Goal: Transaction & Acquisition: Purchase product/service

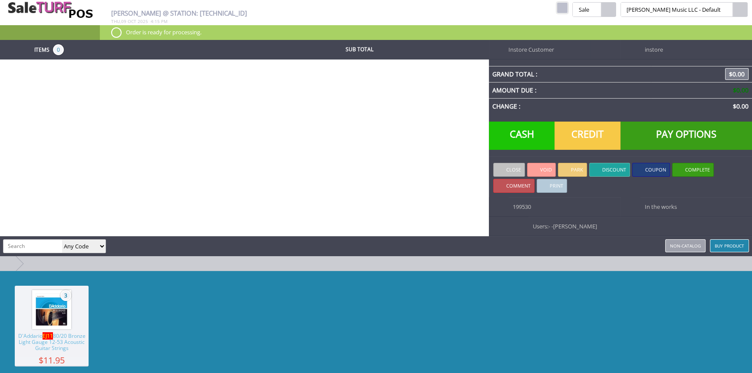
drag, startPoint x: 584, startPoint y: 7, endPoint x: 311, endPoint y: 16, distance: 272.7
click at [568, 7] on link at bounding box center [561, 7] width 11 height 11
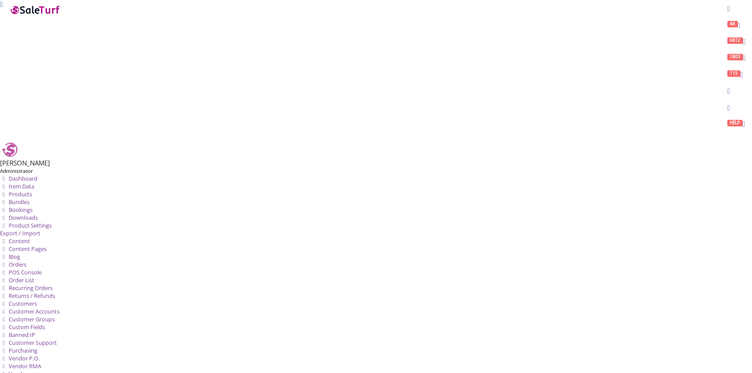
click at [34, 276] on span "Order List" at bounding box center [22, 280] width 26 height 8
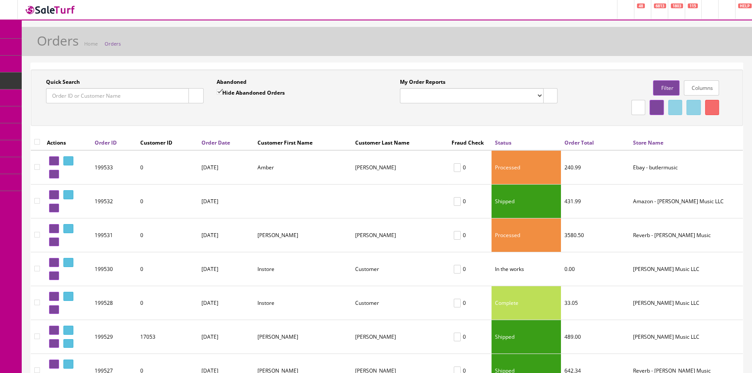
click at [87, 98] on input "Quick Search" at bounding box center [117, 95] width 143 height 15
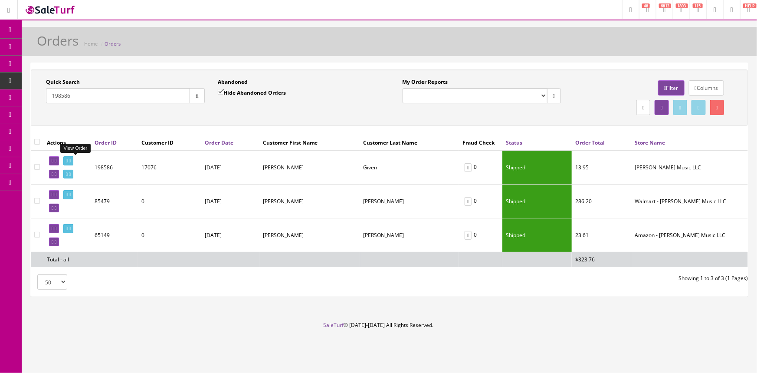
type input "198586"
click at [68, 158] on icon at bounding box center [67, 160] width 2 height 5
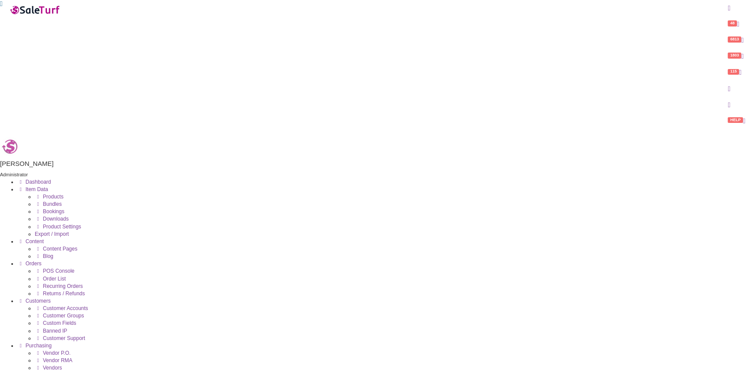
click at [60, 268] on span "POS Console" at bounding box center [59, 271] width 32 height 6
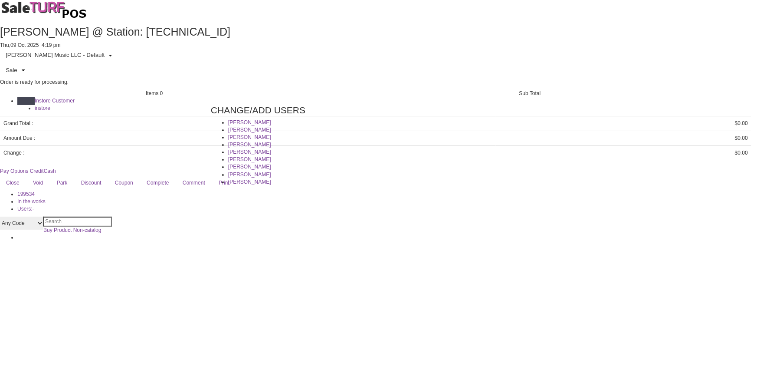
type input "[PERSON_NAME]"
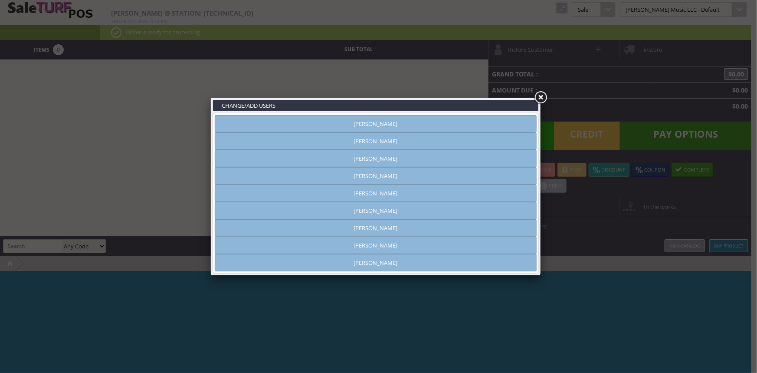
click at [375, 124] on link "[PERSON_NAME]" at bounding box center [376, 123] width 322 height 17
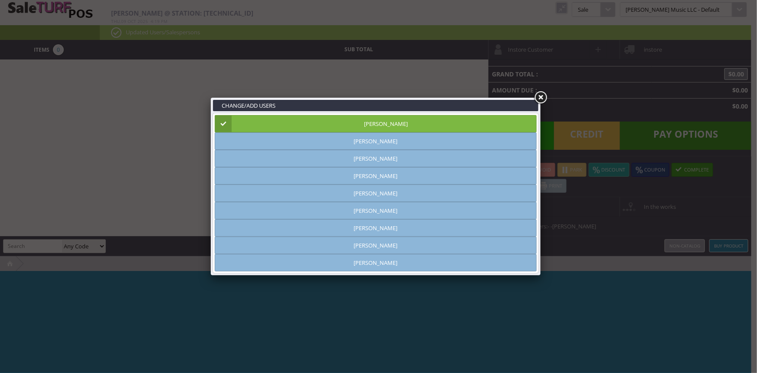
click at [542, 95] on link at bounding box center [541, 98] width 16 height 16
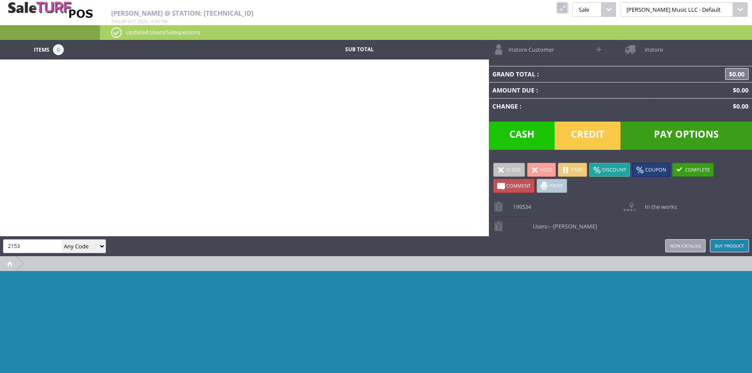
type input "2153"
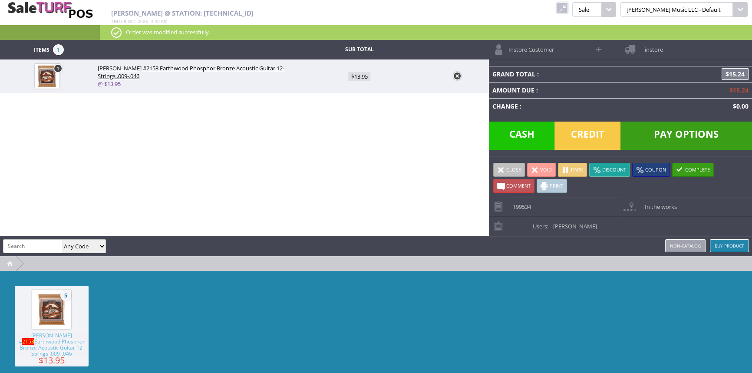
click at [584, 131] on span "Credit" at bounding box center [587, 135] width 66 height 28
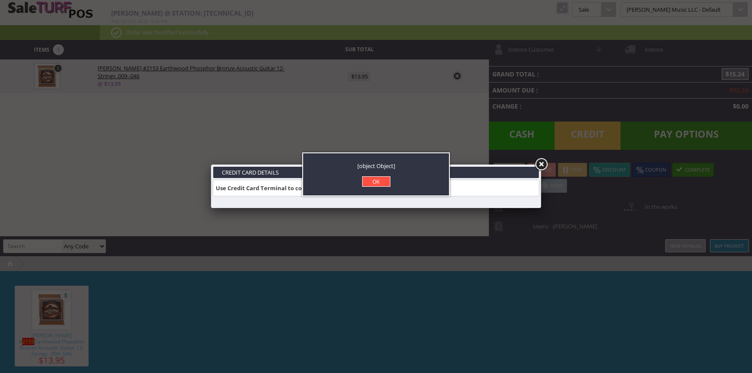
click at [377, 181] on link "OK" at bounding box center [376, 181] width 28 height 10
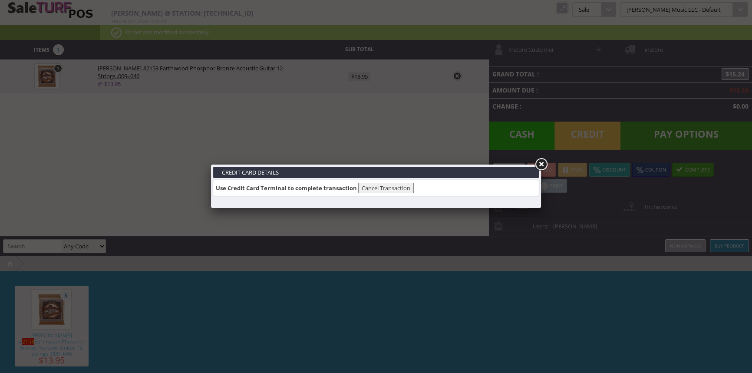
click at [542, 161] on link at bounding box center [541, 165] width 16 height 16
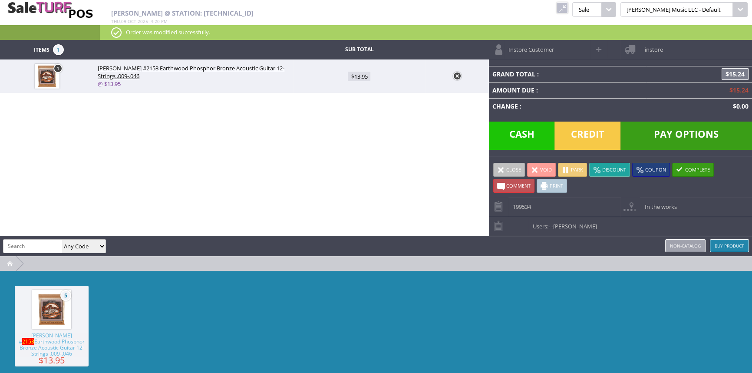
click at [599, 131] on span "Credit" at bounding box center [587, 135] width 66 height 28
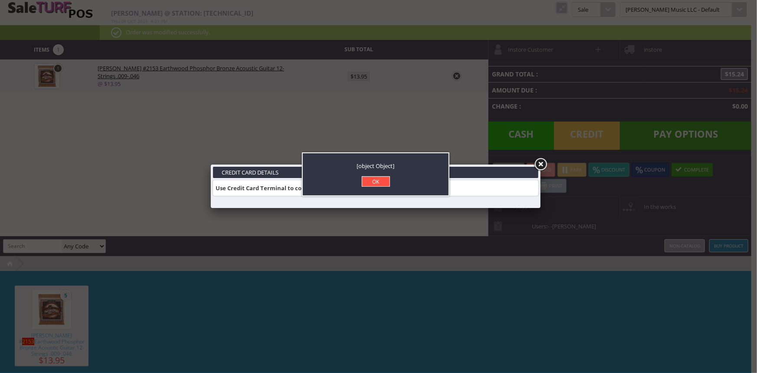
click at [371, 182] on link "OK" at bounding box center [376, 181] width 28 height 10
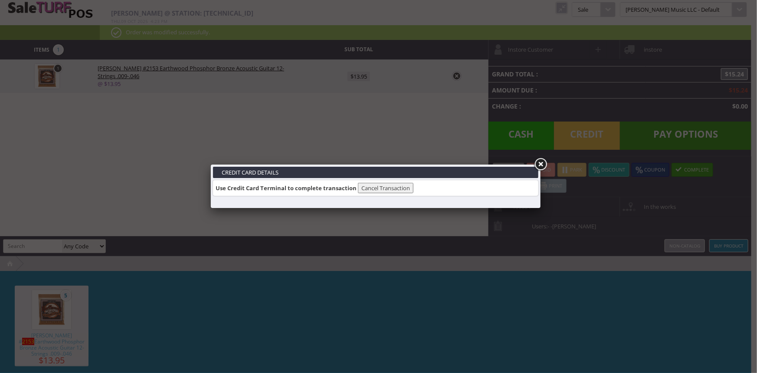
click at [540, 166] on link at bounding box center [541, 165] width 16 height 16
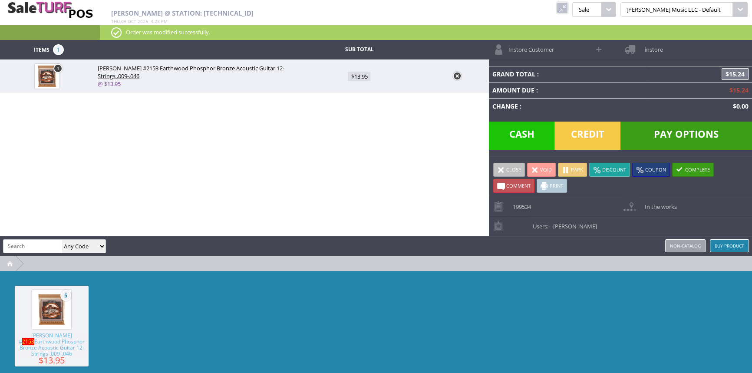
click at [686, 130] on span "Pay Options" at bounding box center [685, 135] width 131 height 28
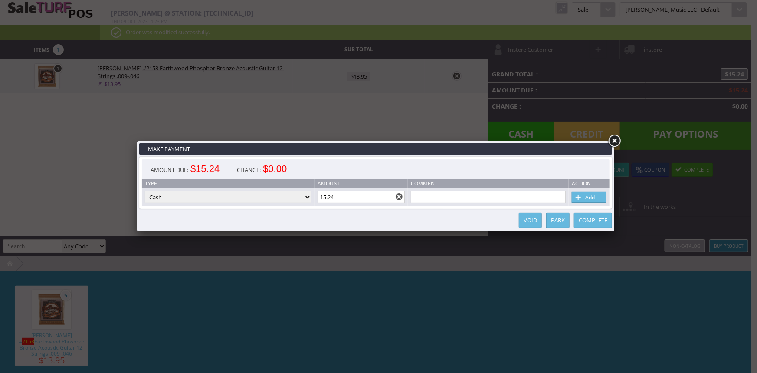
click at [300, 198] on select "Cash Credit Card Cheque or Money Order" at bounding box center [228, 197] width 167 height 12
select select "credit_card"
click at [145, 191] on select "Cash Credit Card Cheque or Money Order" at bounding box center [228, 197] width 167 height 12
click at [598, 198] on link "Add" at bounding box center [589, 197] width 35 height 11
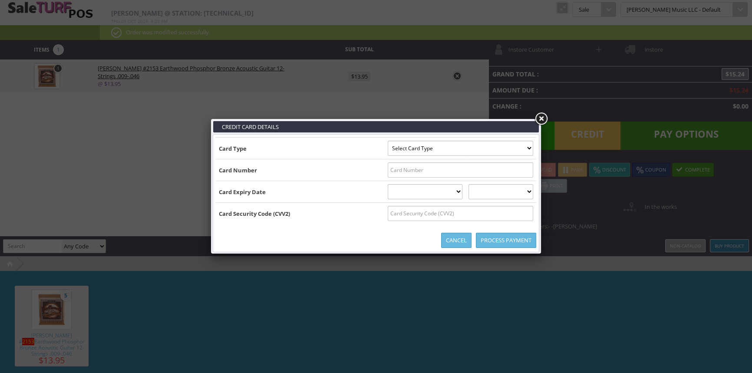
type input "B5218448232381176^CURTIS/CHARLES^28042011000000073000000"
select select "MASTERCARD"
type input "5218448232381176"
select select "04"
select select "2028"
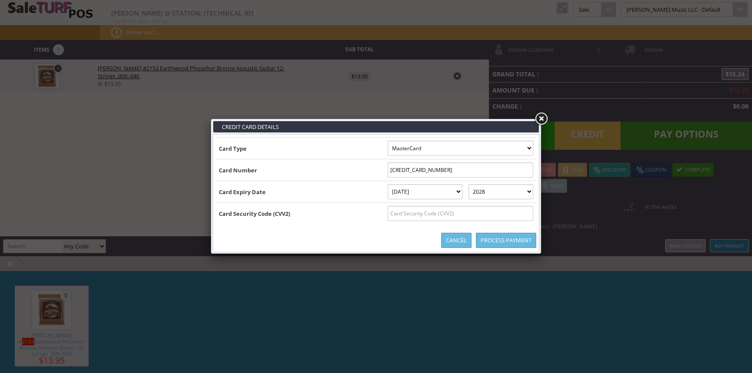
type input "B5218448232381176^CURTIS/CHARLES^28042011000000073000000136"
click at [462, 212] on input "text" at bounding box center [459, 213] width 145 height 15
type input "136"
click at [486, 237] on link "Process Payment" at bounding box center [506, 240] width 60 height 15
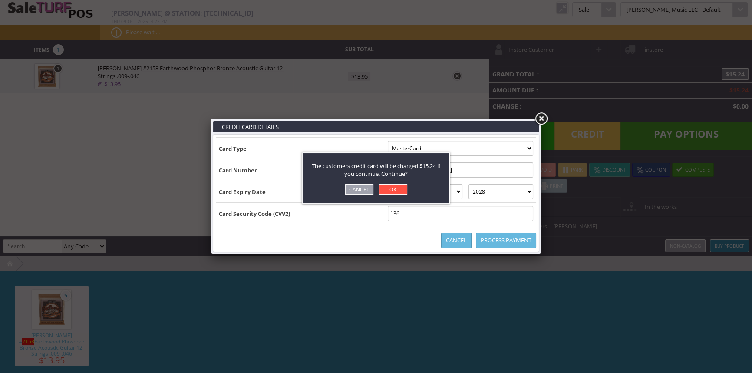
click at [392, 189] on link "OK" at bounding box center [393, 189] width 28 height 10
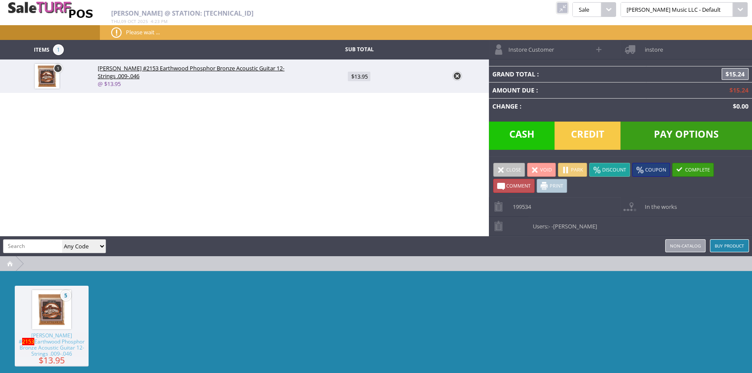
type input "0"
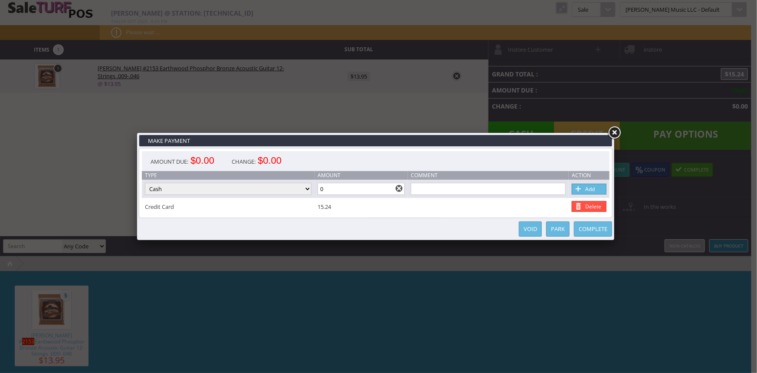
click at [601, 230] on link "Complete" at bounding box center [593, 228] width 38 height 15
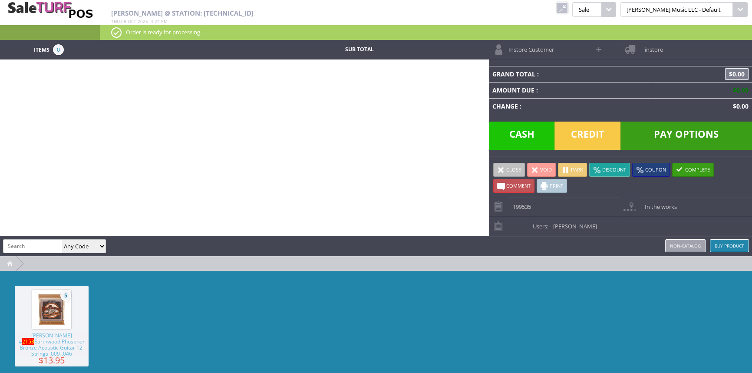
click at [568, 4] on link at bounding box center [561, 7] width 11 height 11
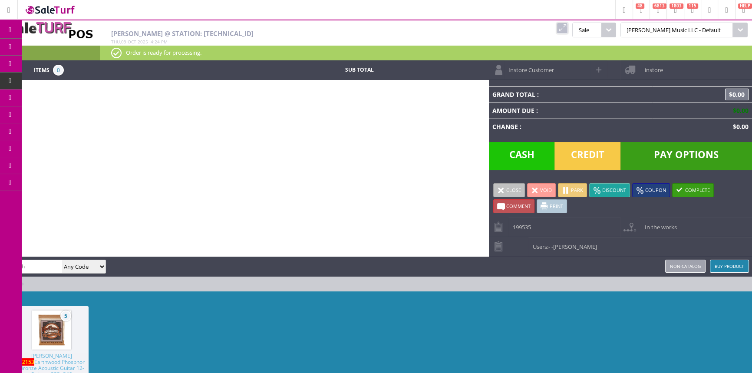
click at [66, 44] on span "Products" at bounding box center [63, 47] width 23 height 8
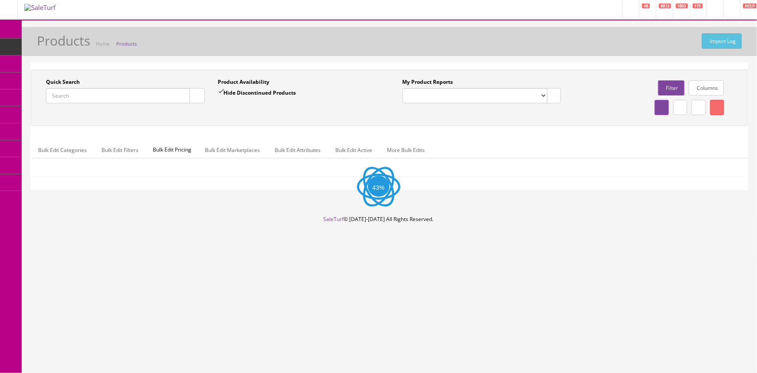
click at [87, 95] on input "Quick Search" at bounding box center [118, 95] width 144 height 15
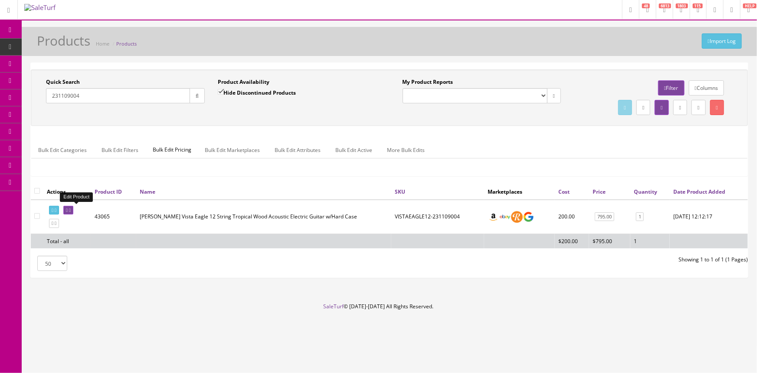
type input "231109004"
click at [71, 210] on link at bounding box center [68, 210] width 10 height 9
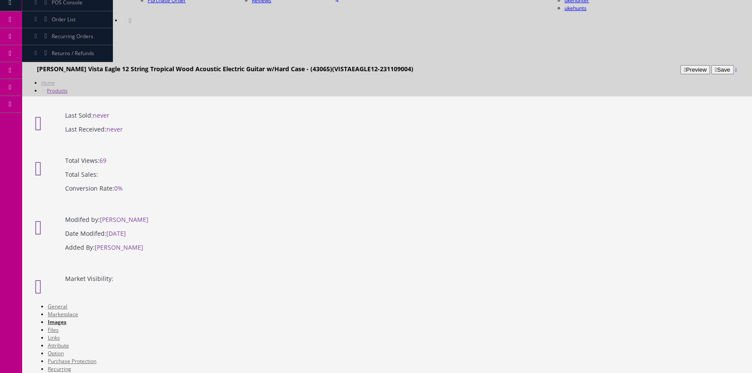
scroll to position [79, 0]
